Goal: Task Accomplishment & Management: Use online tool/utility

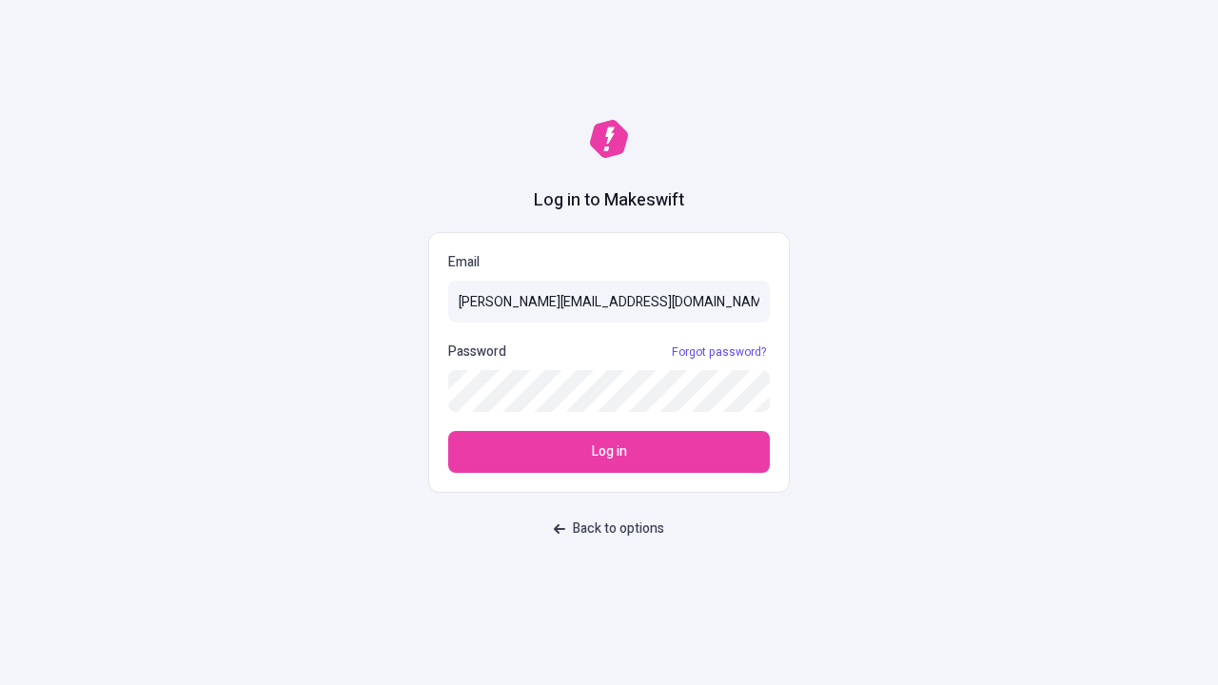
type input "[PERSON_NAME][EMAIL_ADDRESS][DOMAIN_NAME]"
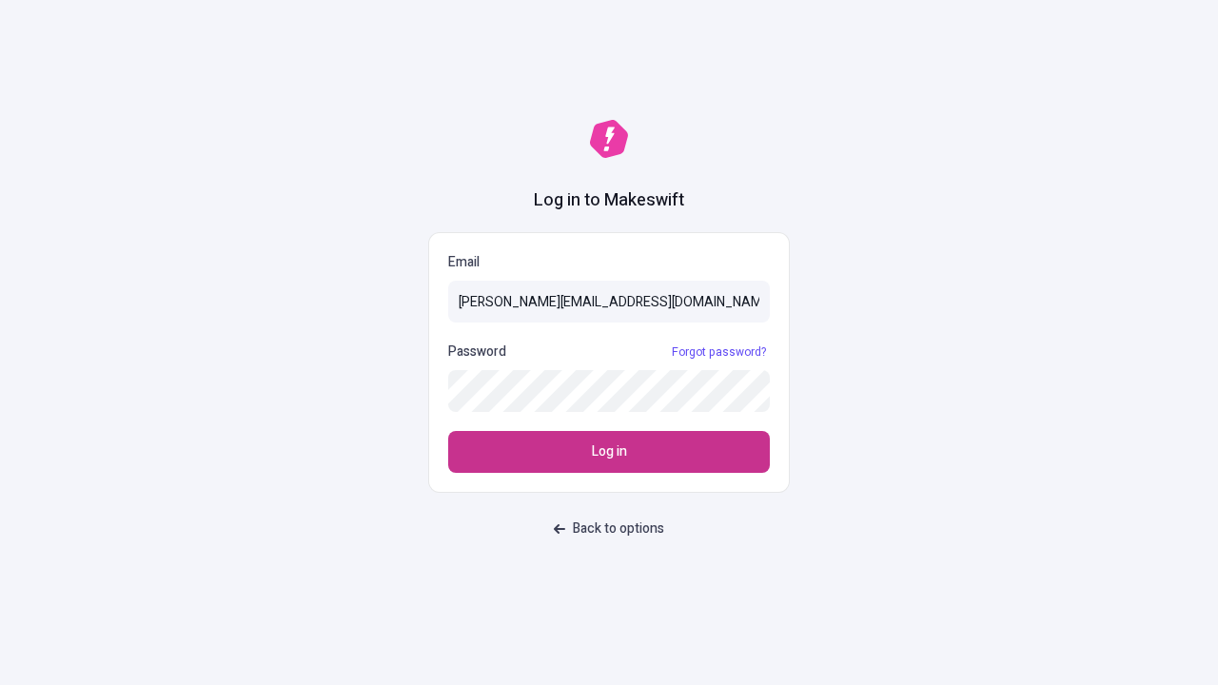
click at [609, 452] on span "Log in" at bounding box center [609, 451] width 35 height 21
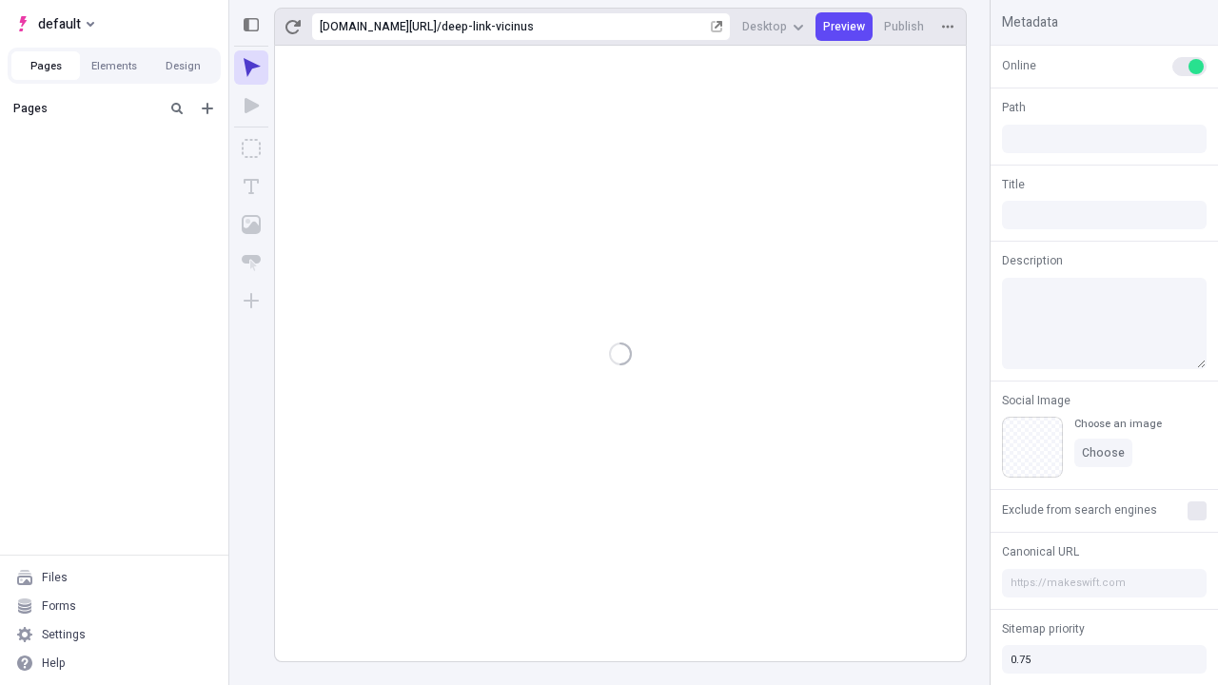
type input "/deep-link-vicinus"
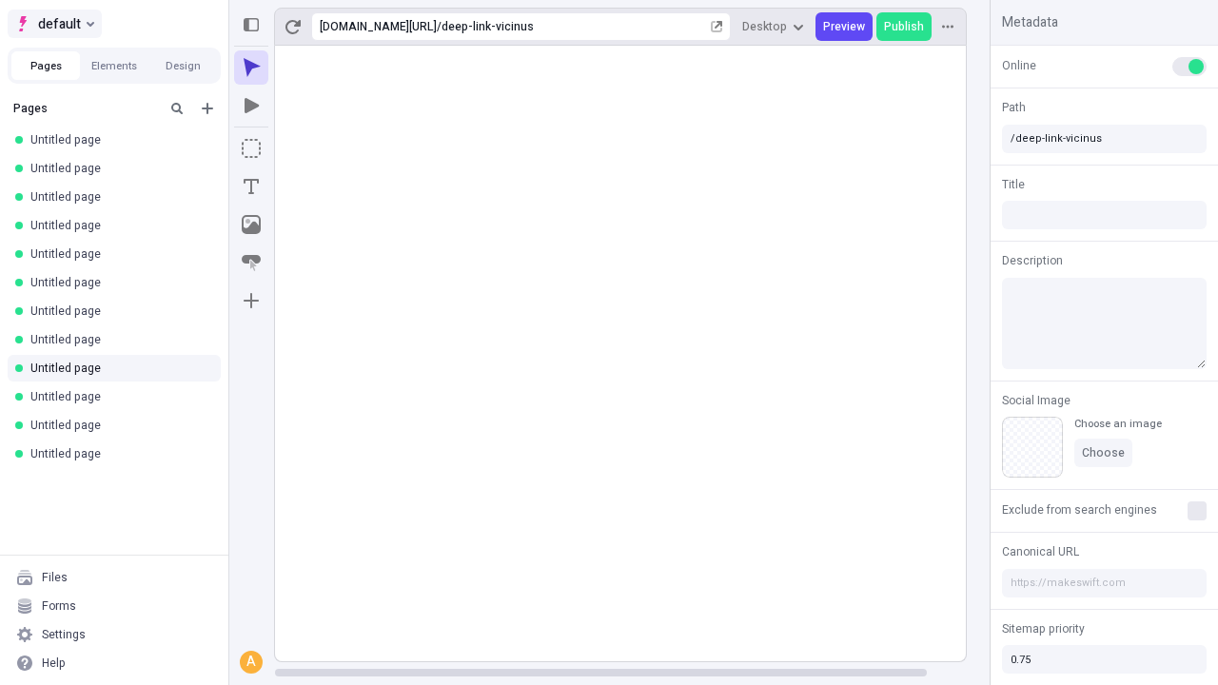
click at [53, 24] on span "default" at bounding box center [59, 23] width 43 height 23
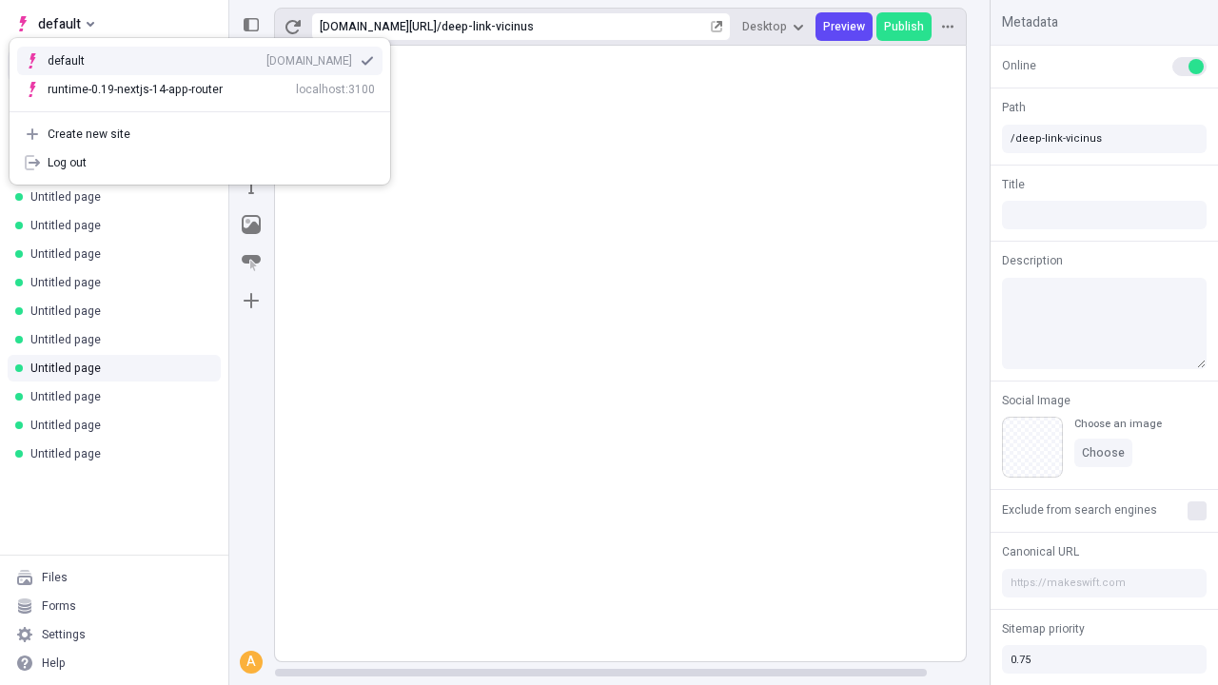
click at [200, 134] on div "Create new site" at bounding box center [211, 134] width 327 height 15
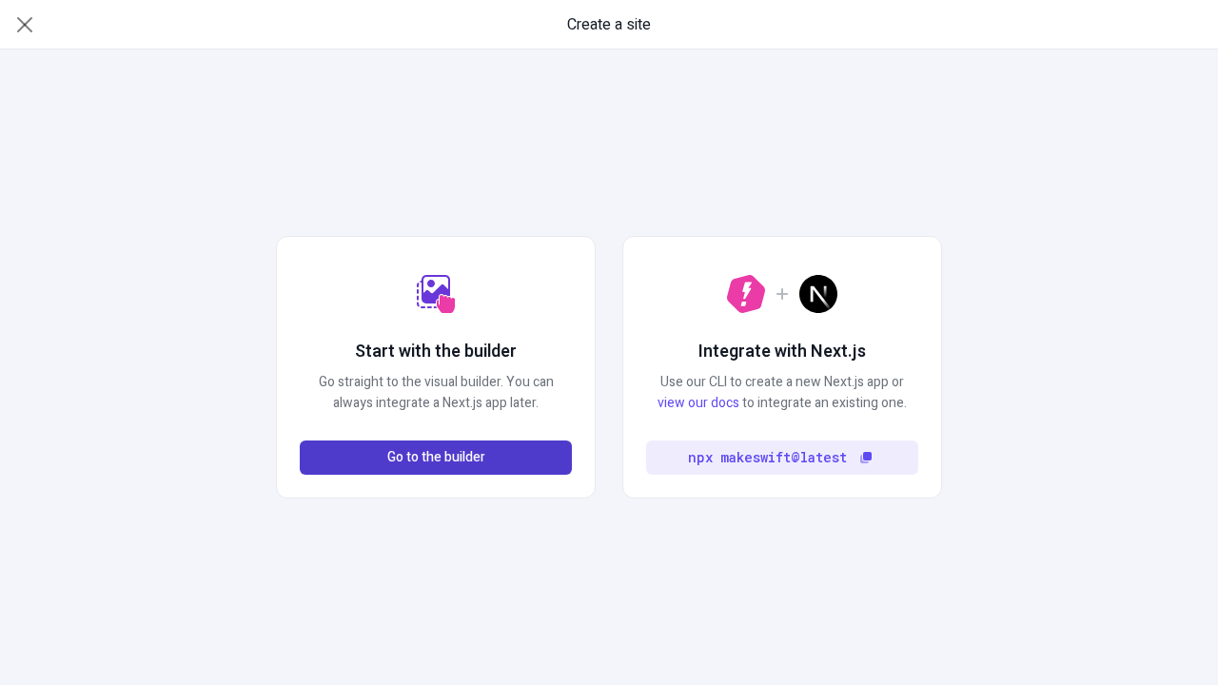
click at [436, 458] on span "Go to the builder" at bounding box center [436, 457] width 98 height 21
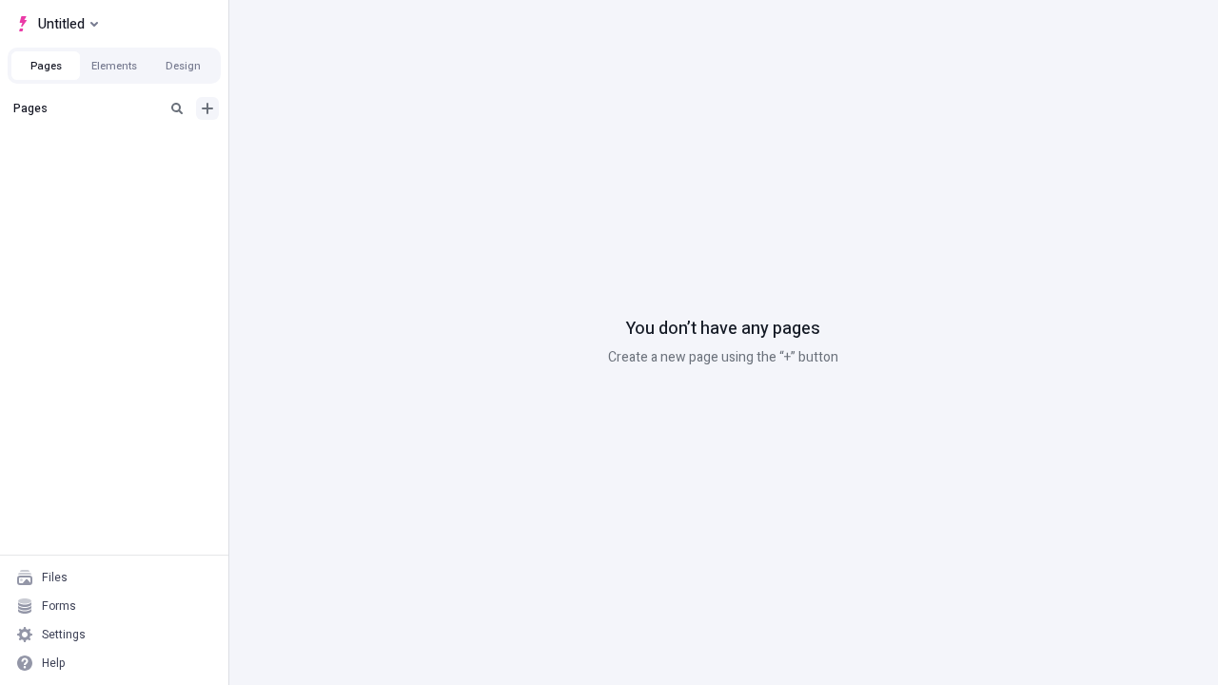
click at [207, 108] on icon "Add new" at bounding box center [207, 108] width 11 height 11
click at [308, 147] on span "Blank page" at bounding box center [320, 147] width 118 height 15
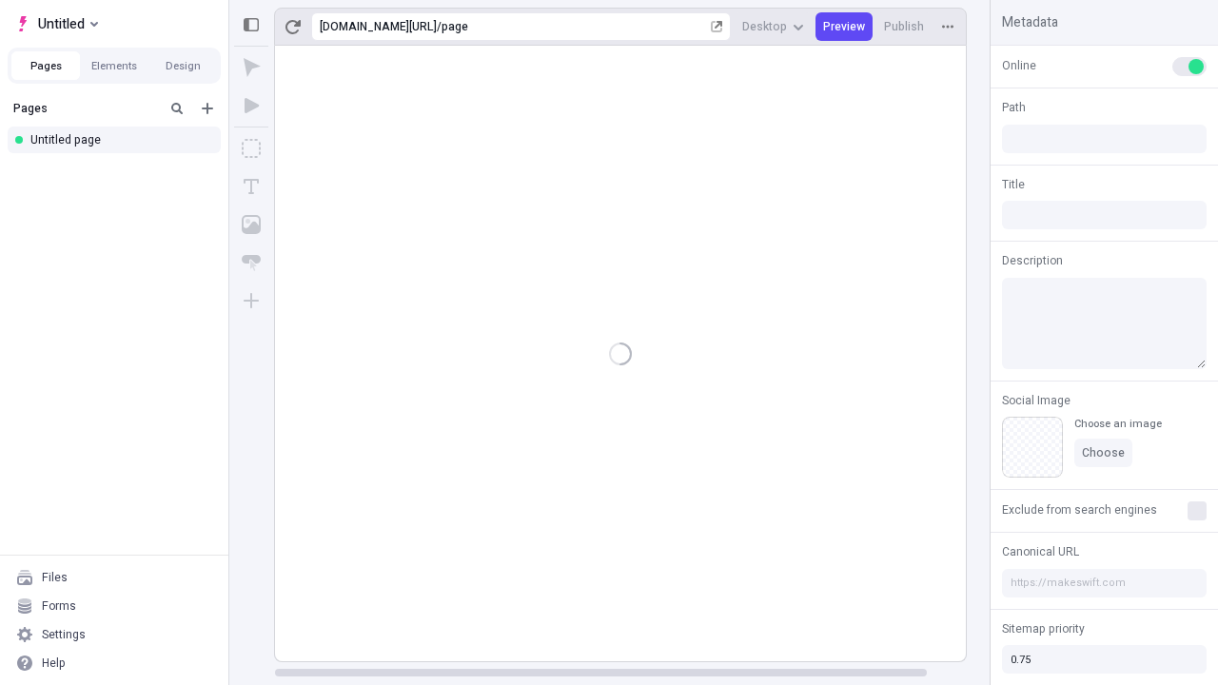
type input "/page"
click at [251, 148] on icon "Box" at bounding box center [251, 148] width 19 height 19
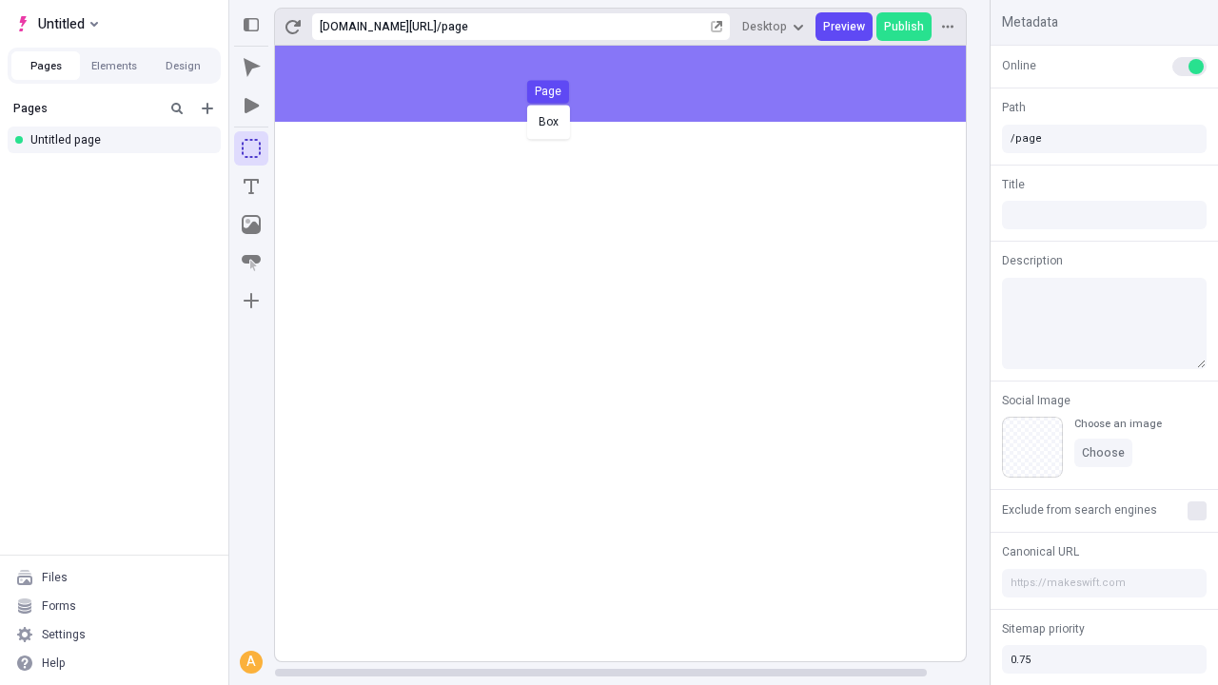
click at [639, 84] on div "Box Page" at bounding box center [609, 342] width 1218 height 685
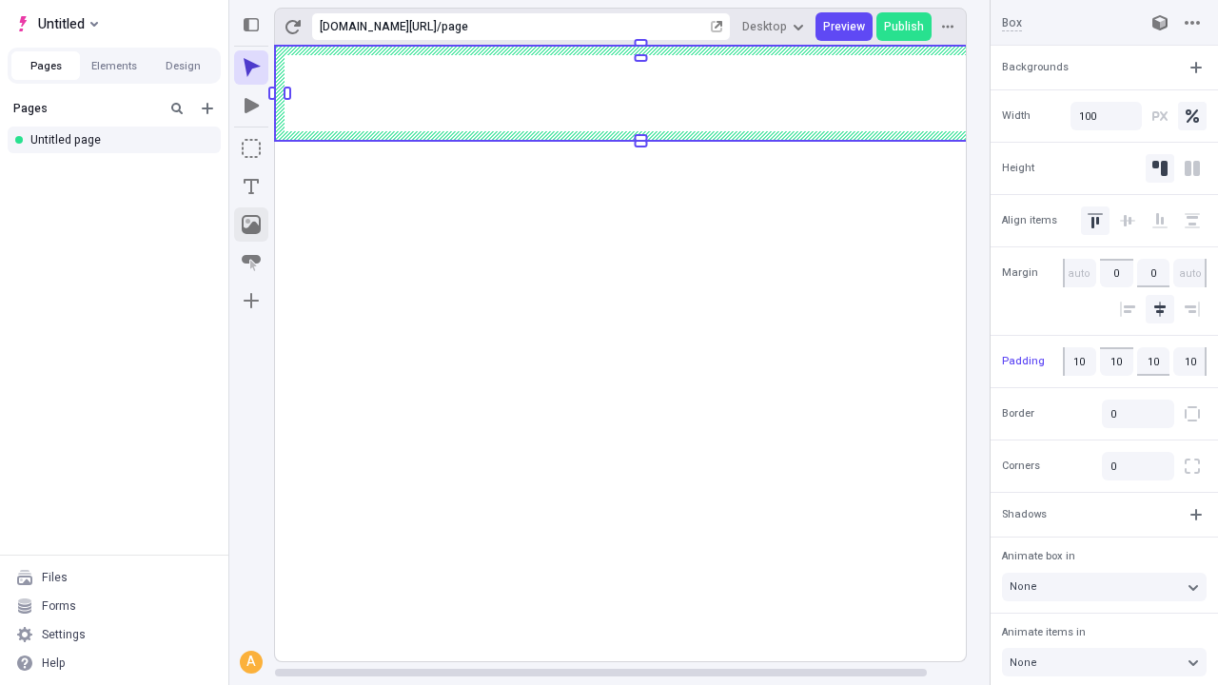
click at [251, 225] on icon "Image" at bounding box center [251, 224] width 19 height 19
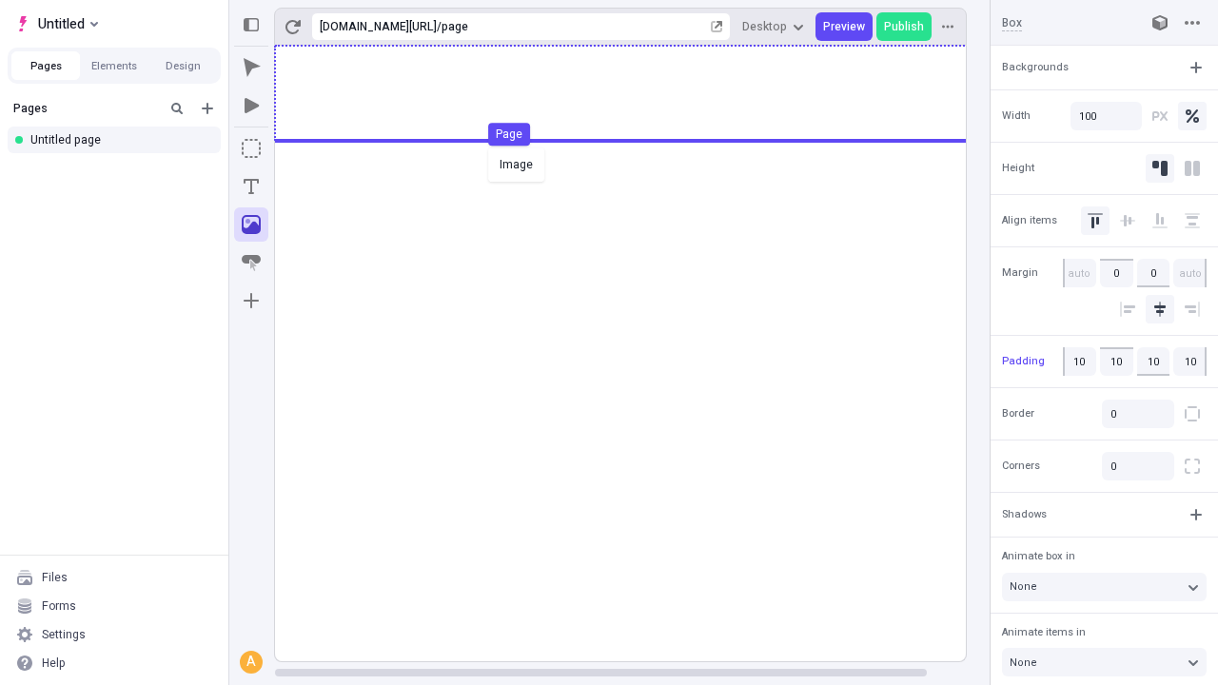
click at [639, 93] on div "Image Page" at bounding box center [609, 342] width 1218 height 685
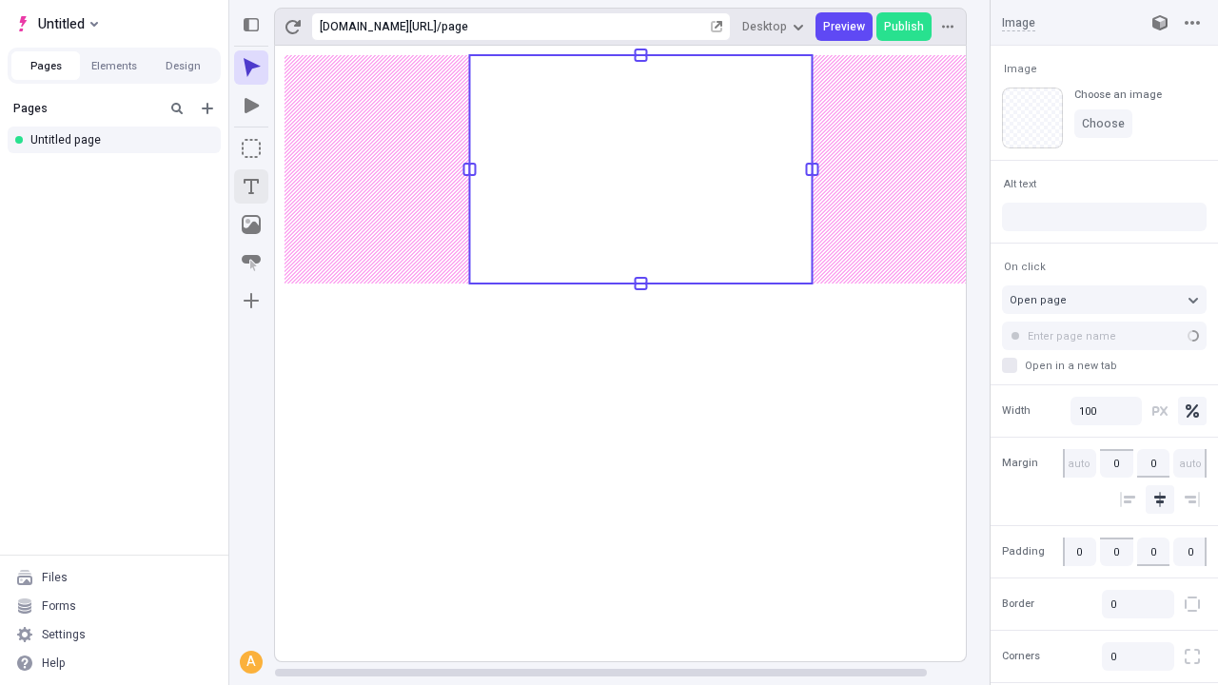
click at [251, 186] on icon "Text" at bounding box center [251, 186] width 15 height 15
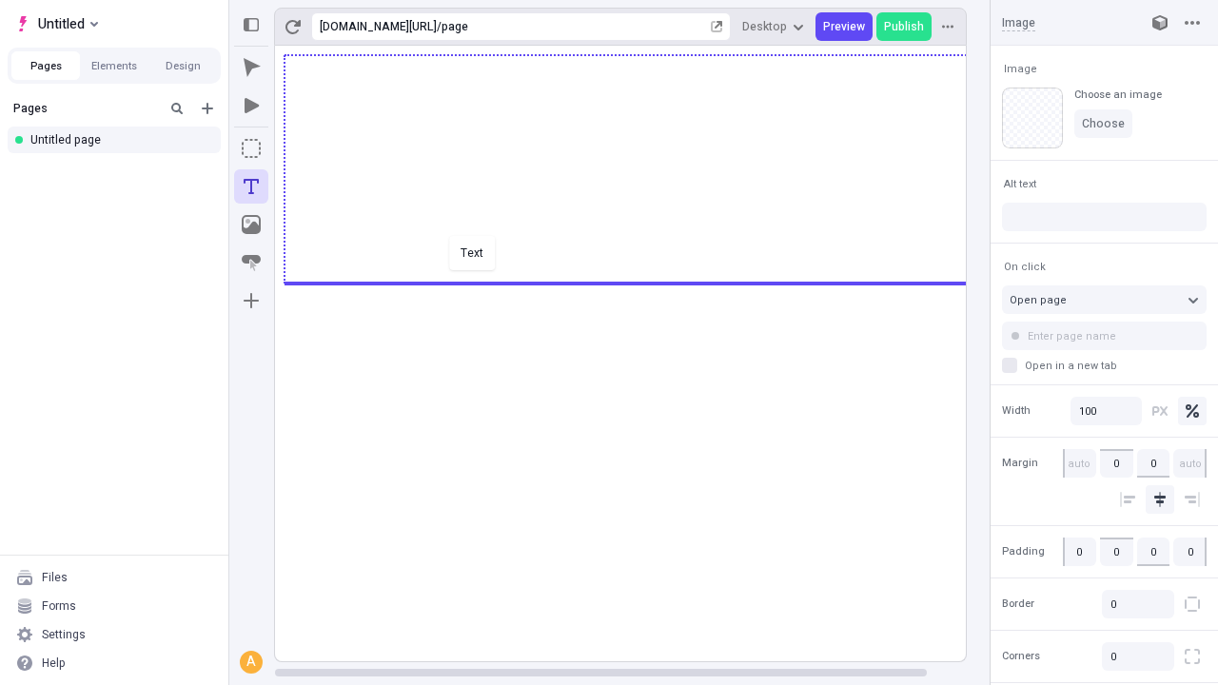
click at [639, 282] on div "Text" at bounding box center [609, 342] width 1218 height 685
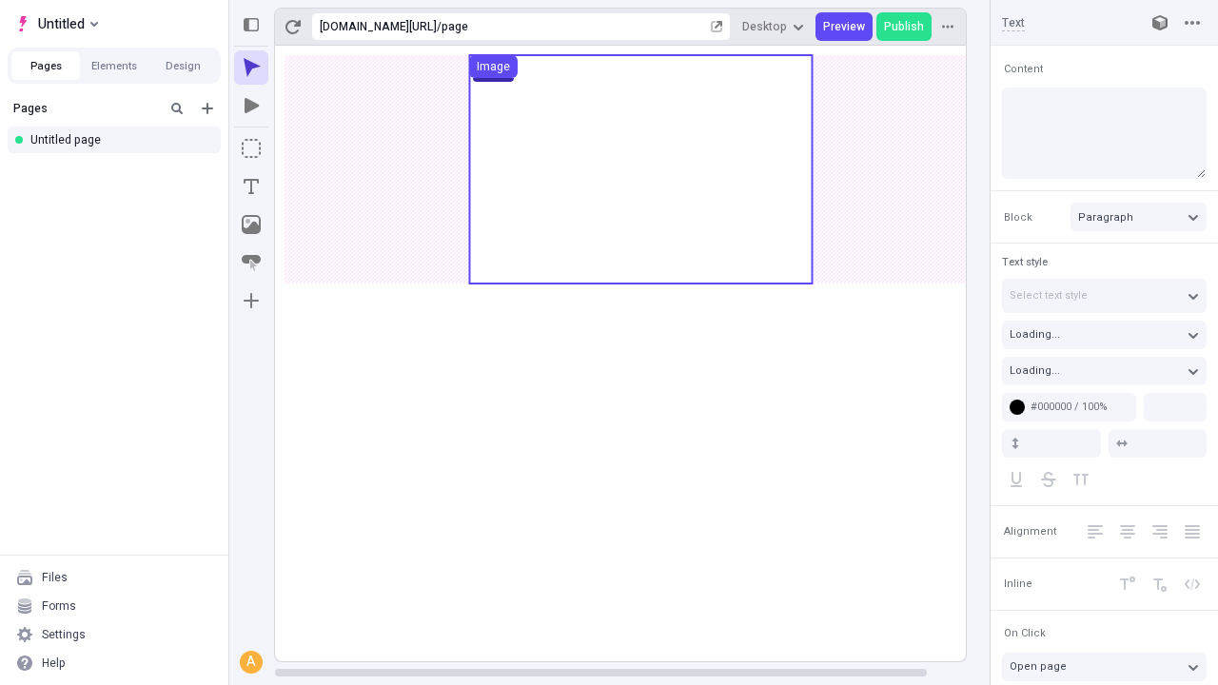
type input "18"
type input "1.5"
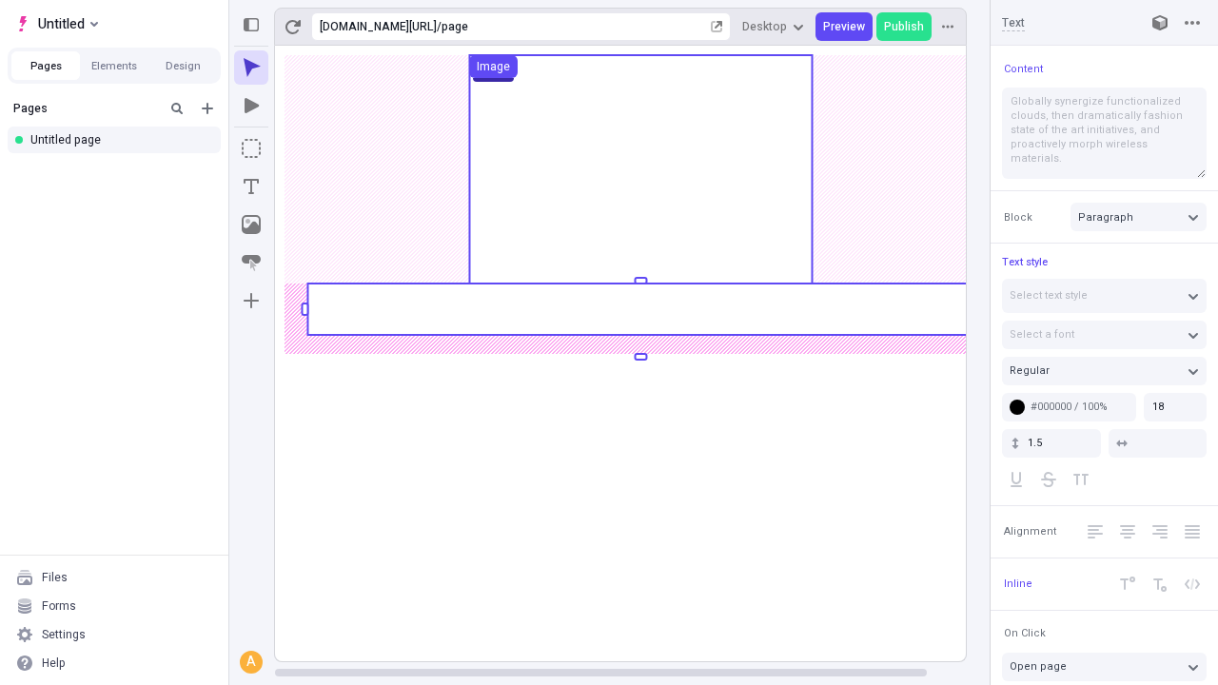
click at [639, 309] on rect at bounding box center [640, 308] width 666 height 51
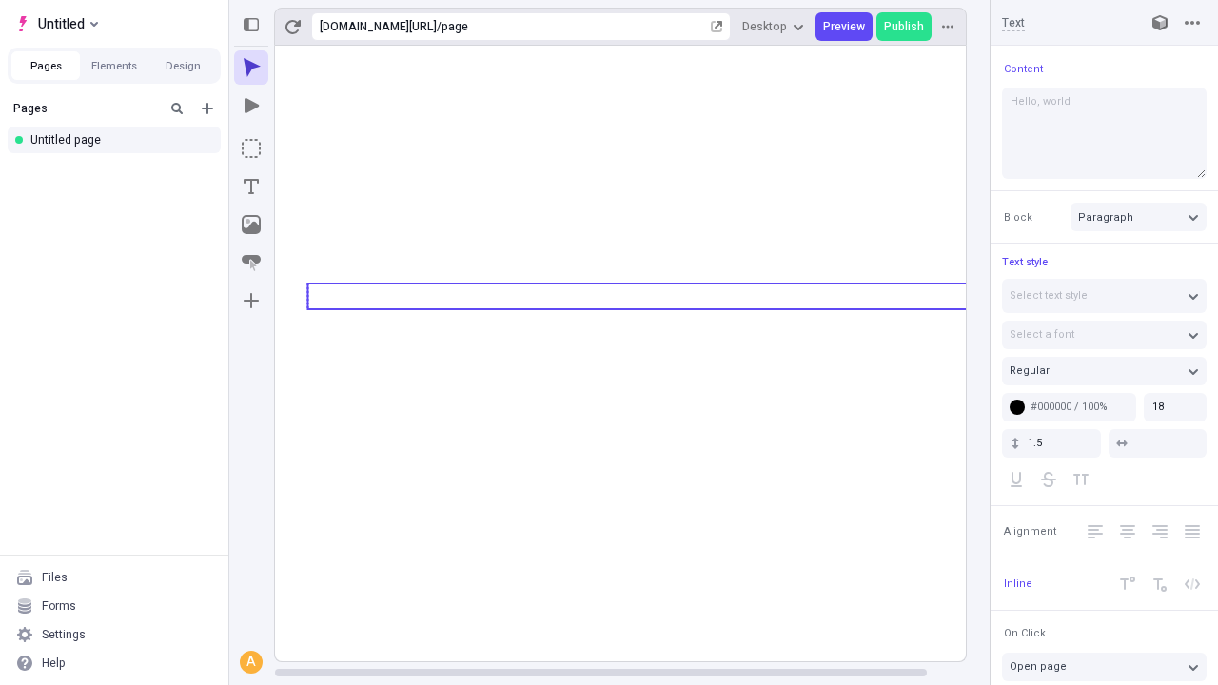
type textarea "Hello, world!"
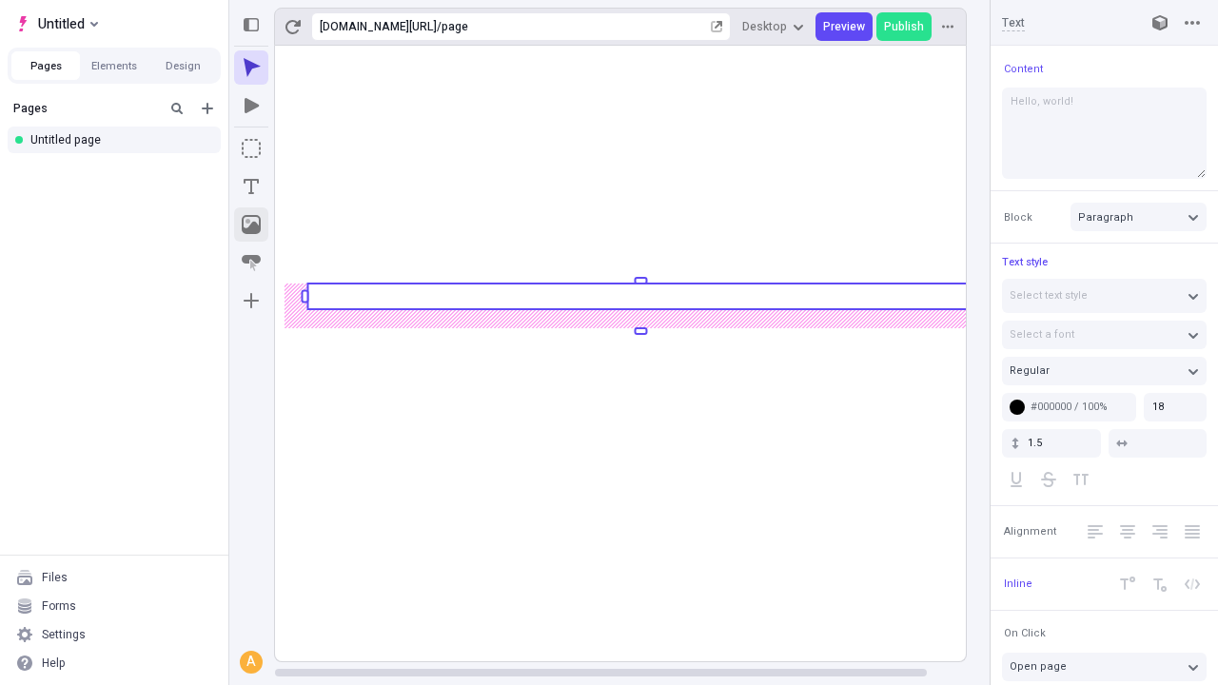
click at [251, 225] on icon "Image" at bounding box center [251, 224] width 19 height 19
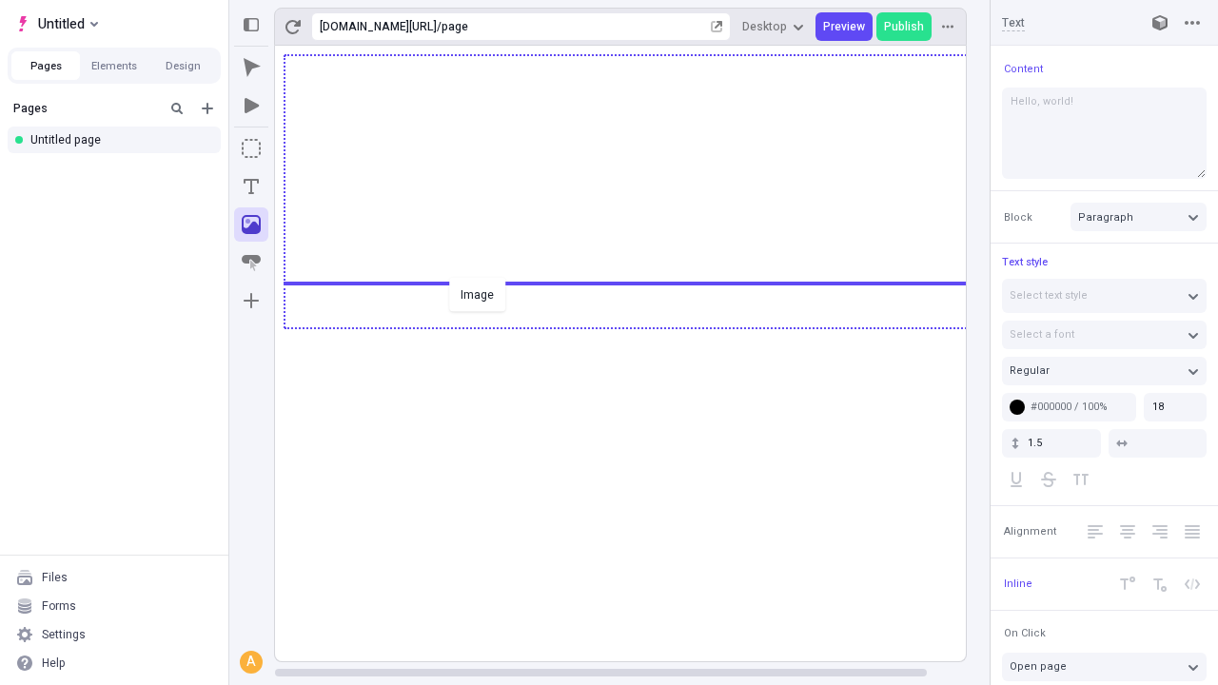
click at [639, 326] on div "Image" at bounding box center [609, 342] width 1218 height 685
